Goal: Answer question/provide support

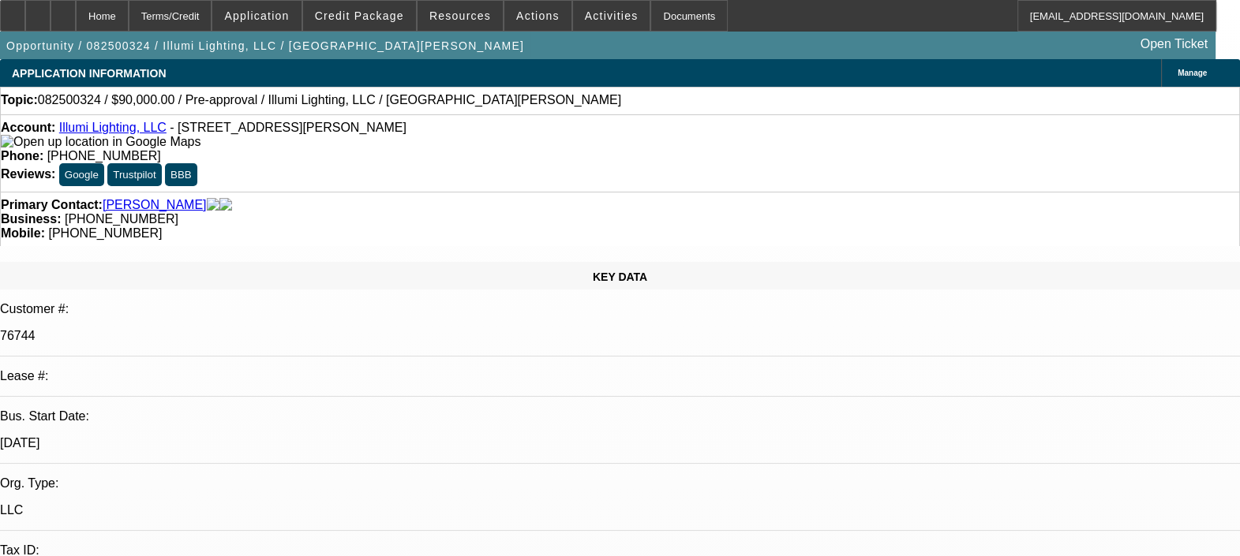
select select "0"
select select "2"
select select "0.1"
select select "4"
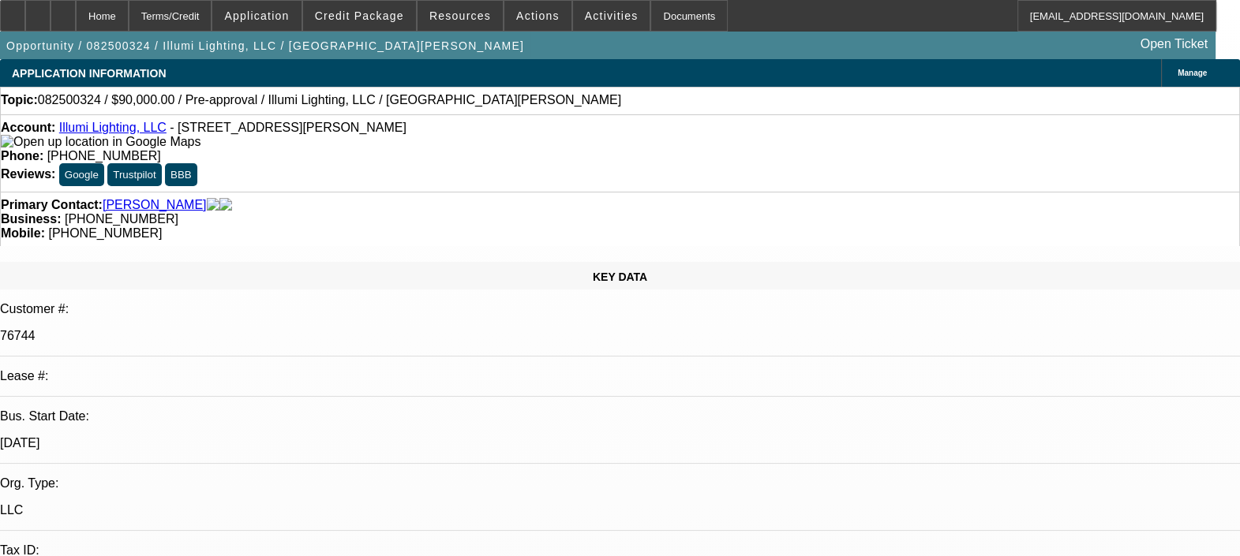
radio input "true"
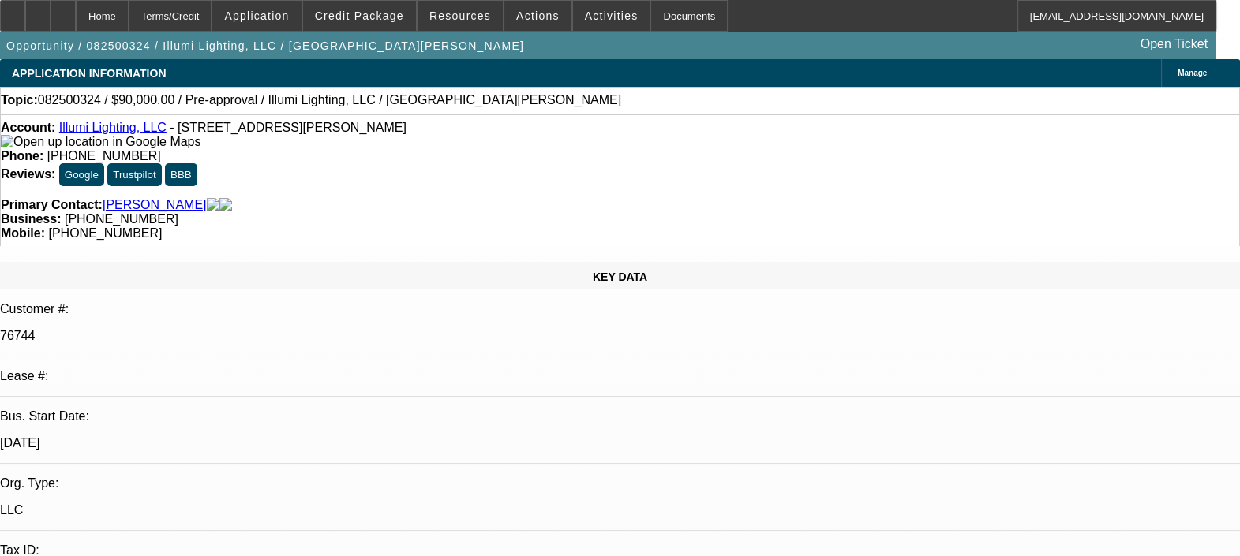
type textarea "CONTRACT MATURED BACK IN 2022, PAYMENTS WERE MADE ON TIME. NO ISSUES FOUND."
radio input "false"
radio input "true"
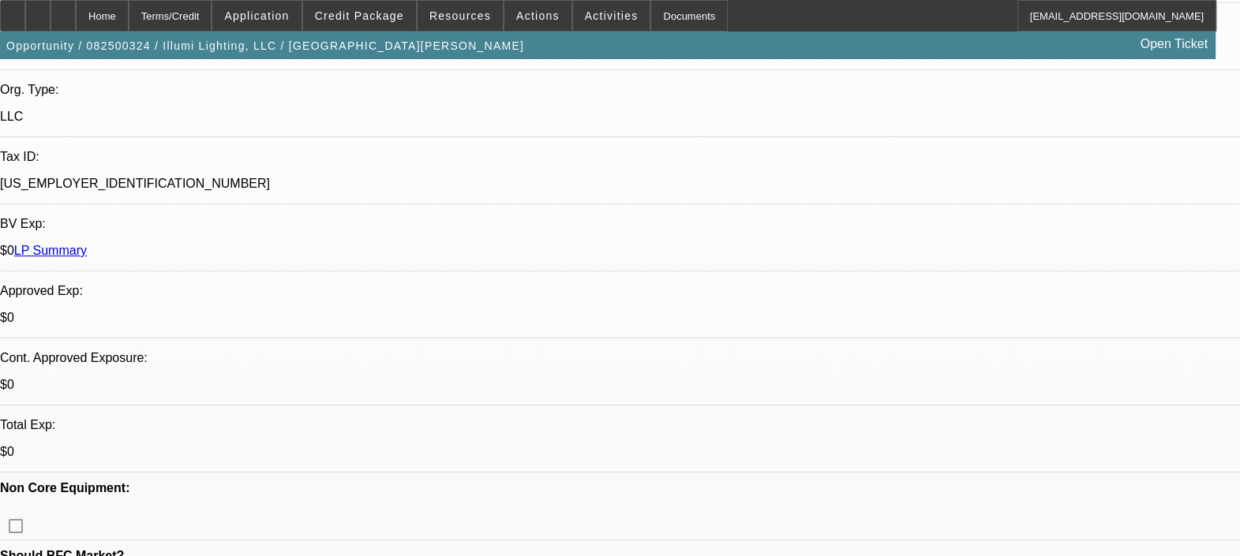
select select "0"
select select "2"
select select "0.1"
select select "1"
select select "2"
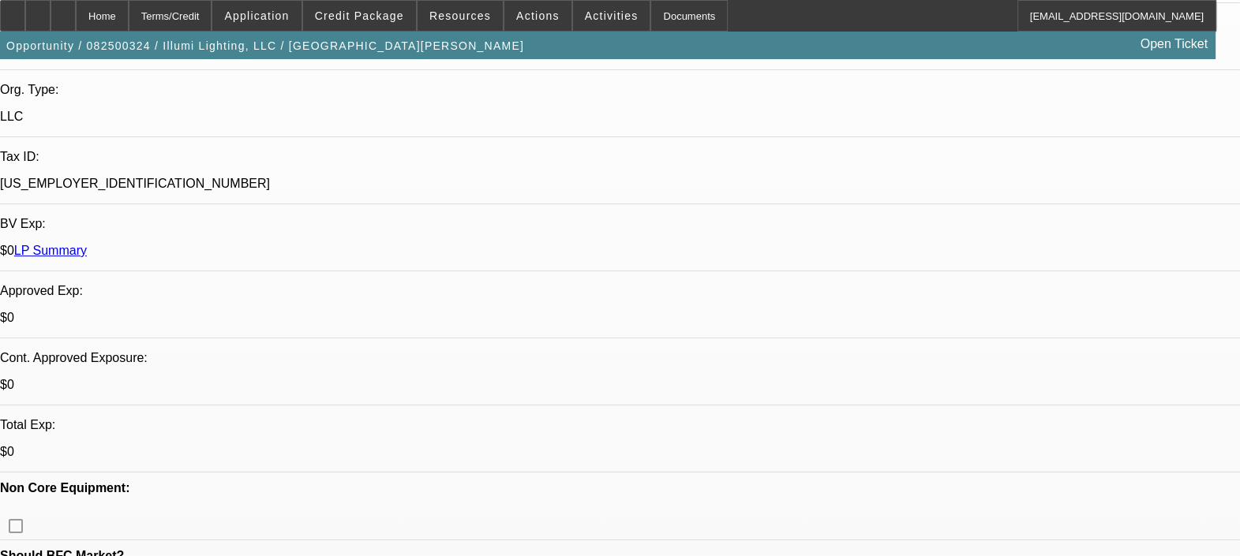
select select "4"
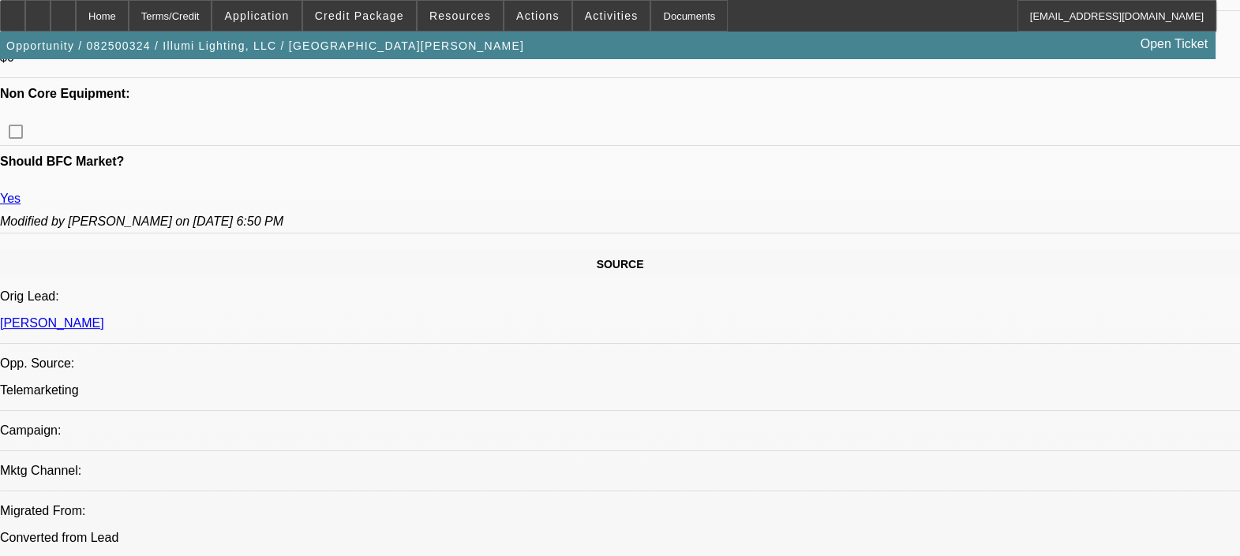
scroll to position [788, 0]
